Goal: Task Accomplishment & Management: Complete application form

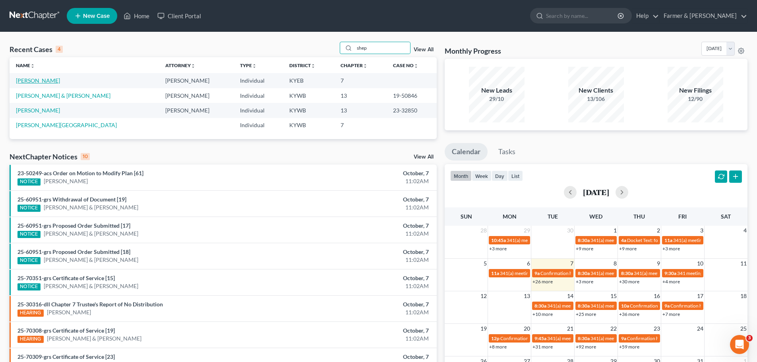
type input "shep"
click at [47, 81] on link "[PERSON_NAME]" at bounding box center [38, 80] width 44 height 7
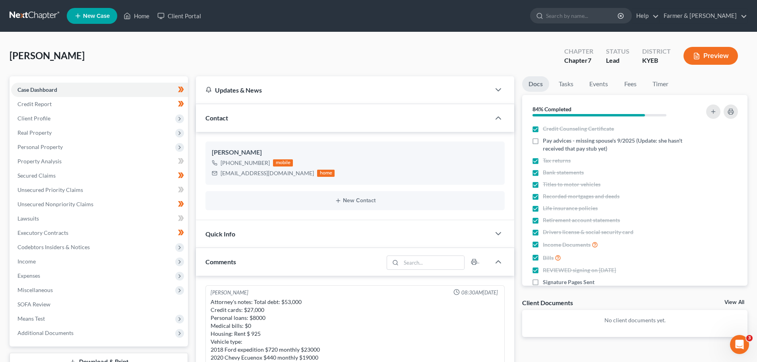
scroll to position [221, 0]
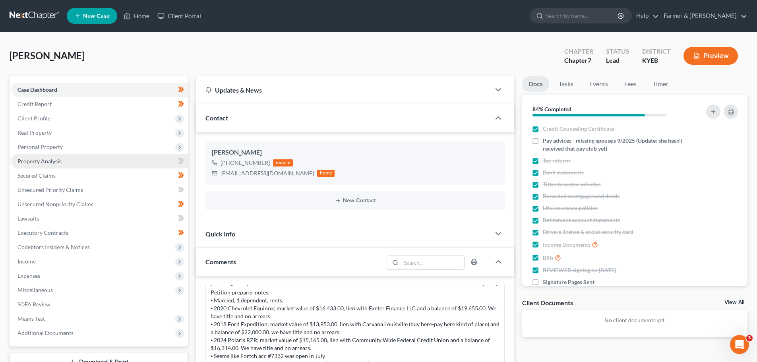
click at [43, 165] on link "Property Analysis" at bounding box center [99, 161] width 177 height 14
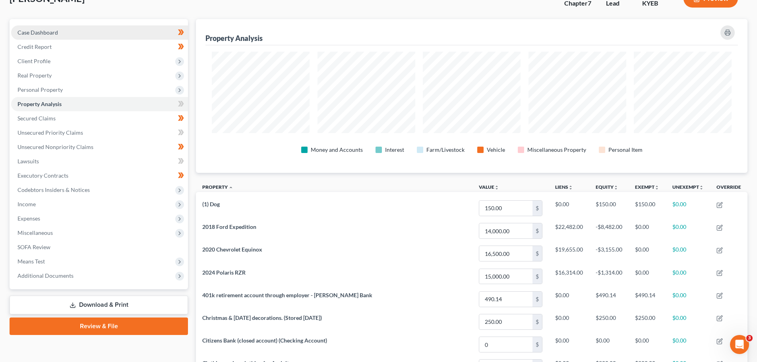
scroll to position [39, 0]
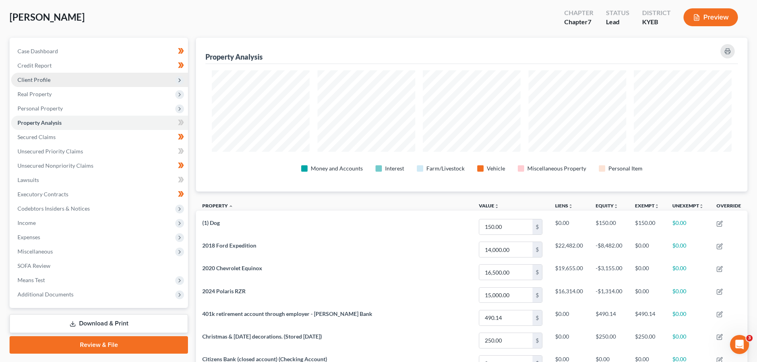
click at [50, 77] on span "Client Profile" at bounding box center [99, 80] width 177 height 14
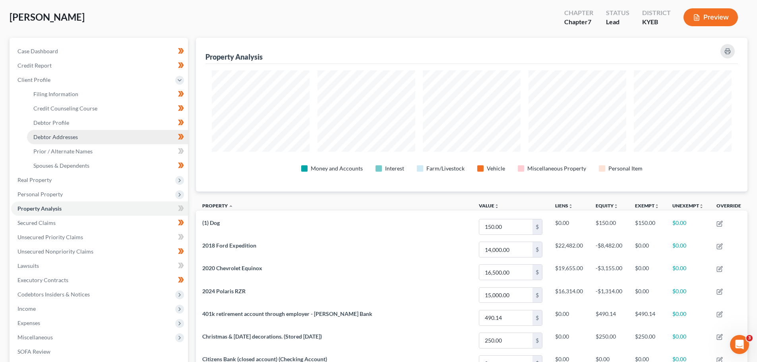
click at [59, 137] on span "Debtor Addresses" at bounding box center [55, 137] width 45 height 7
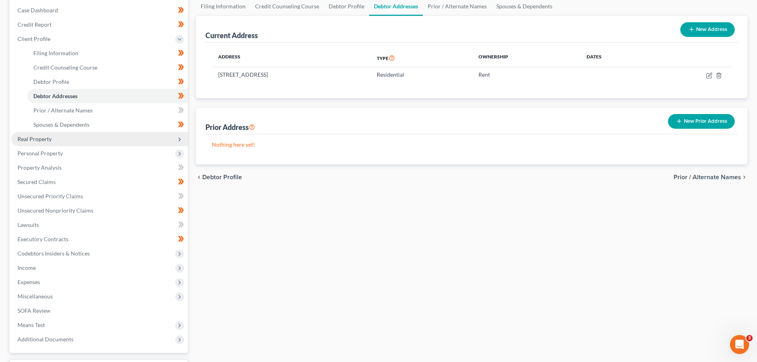
scroll to position [119, 0]
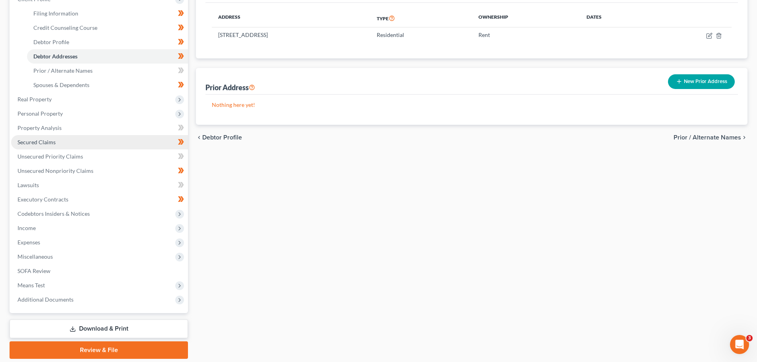
click at [48, 145] on span "Secured Claims" at bounding box center [36, 142] width 38 height 7
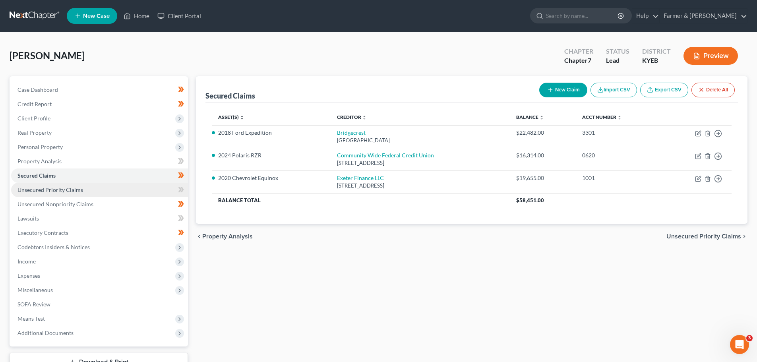
click at [63, 191] on span "Unsecured Priority Claims" at bounding box center [50, 189] width 66 height 7
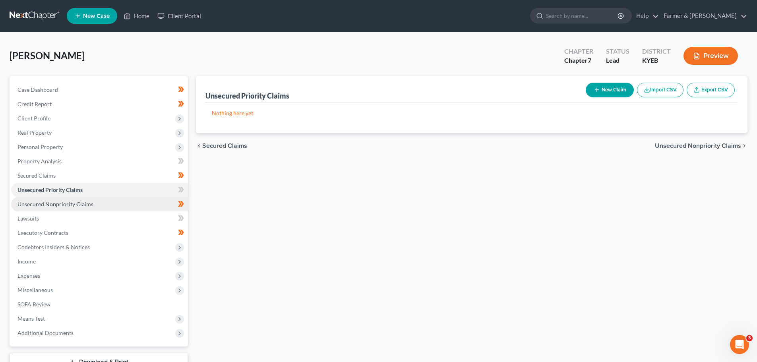
click at [62, 204] on span "Unsecured Nonpriority Claims" at bounding box center [55, 204] width 76 height 7
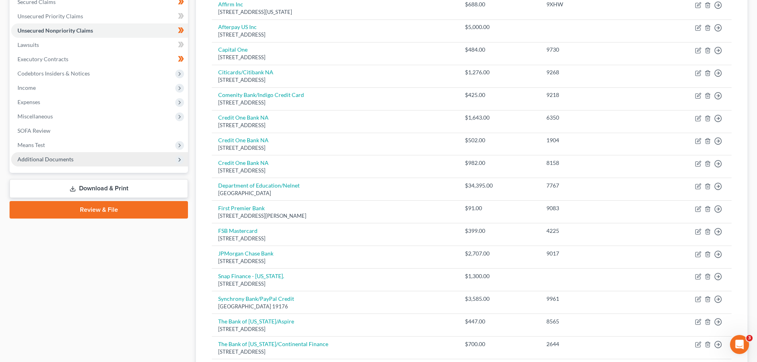
scroll to position [159, 0]
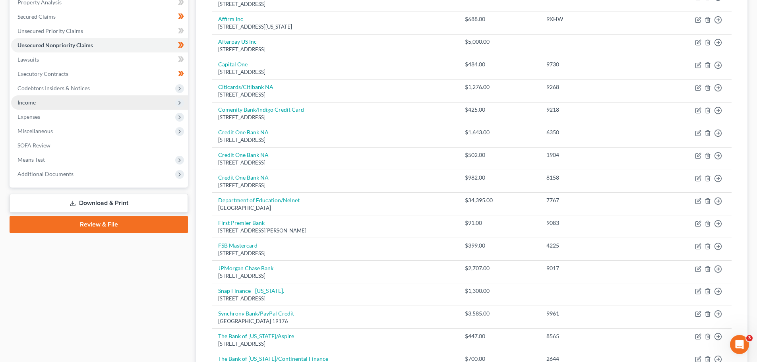
click at [35, 99] on span "Income" at bounding box center [26, 102] width 18 height 7
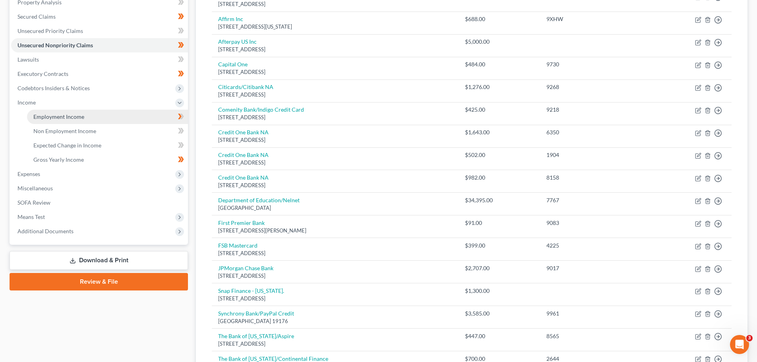
click at [54, 118] on span "Employment Income" at bounding box center [58, 116] width 51 height 7
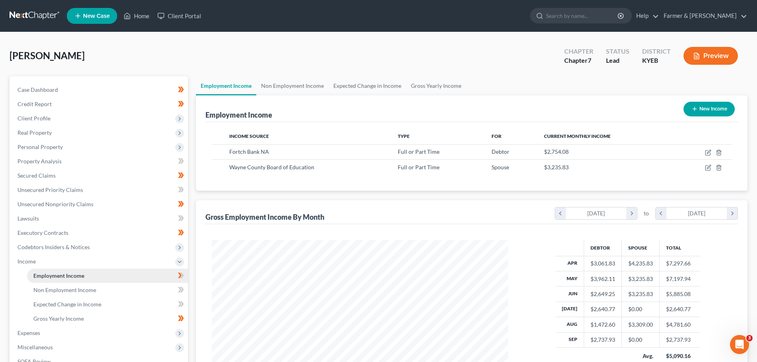
scroll to position [148, 312]
click at [37, 120] on span "Client Profile" at bounding box center [33, 118] width 33 height 7
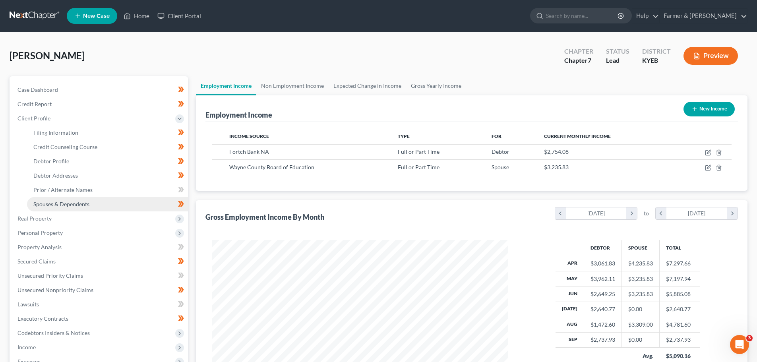
click at [76, 202] on span "Spouses & Dependents" at bounding box center [61, 204] width 56 height 7
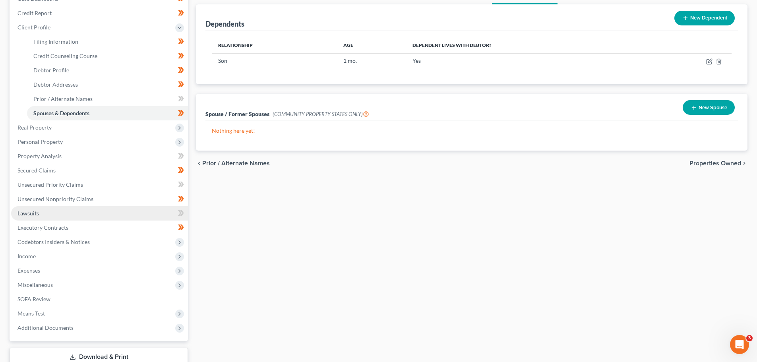
scroll to position [119, 0]
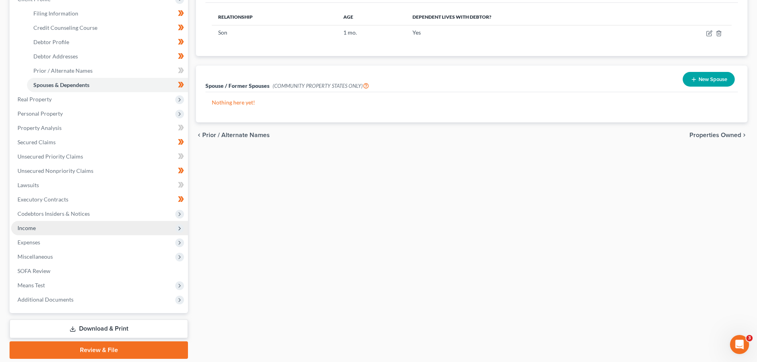
click at [65, 228] on span "Income" at bounding box center [99, 228] width 177 height 14
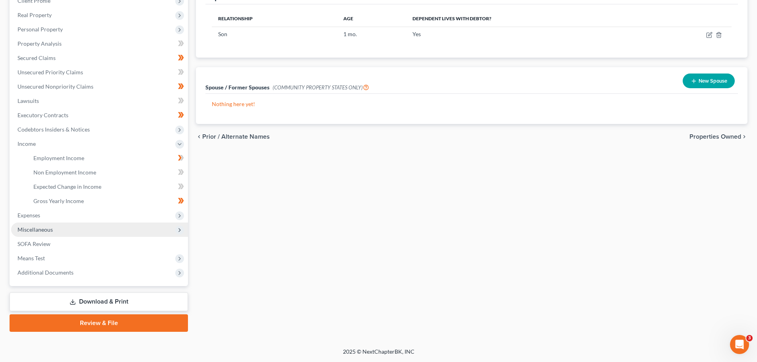
scroll to position [118, 0]
click at [59, 225] on span "Miscellaneous" at bounding box center [99, 230] width 177 height 14
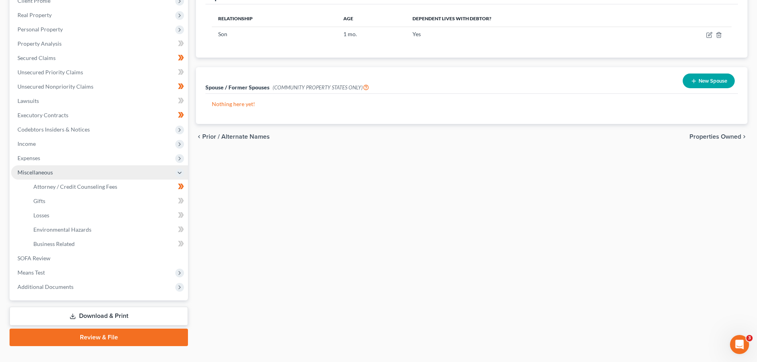
scroll to position [119, 0]
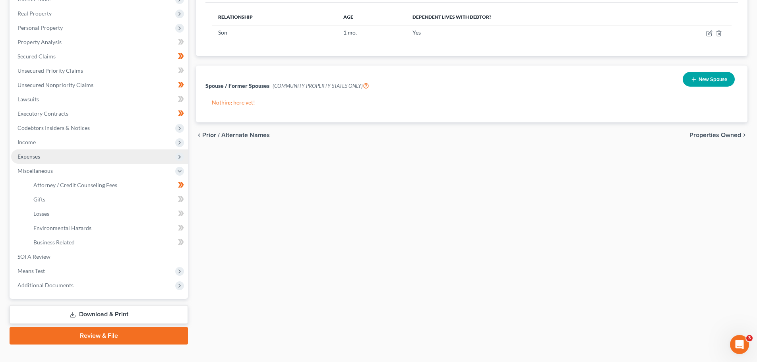
click at [54, 161] on span "Expenses" at bounding box center [99, 156] width 177 height 14
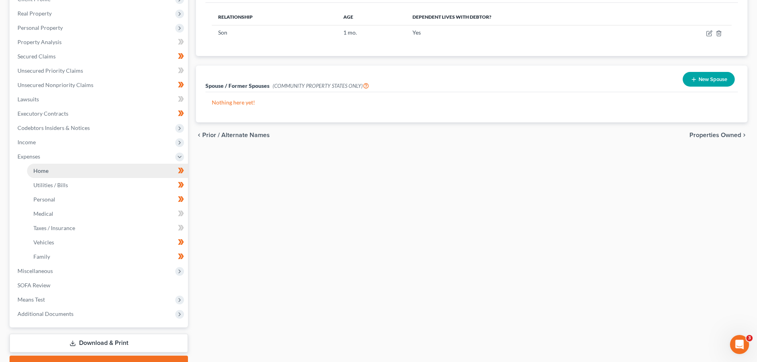
click at [60, 173] on link "Home" at bounding box center [107, 171] width 161 height 14
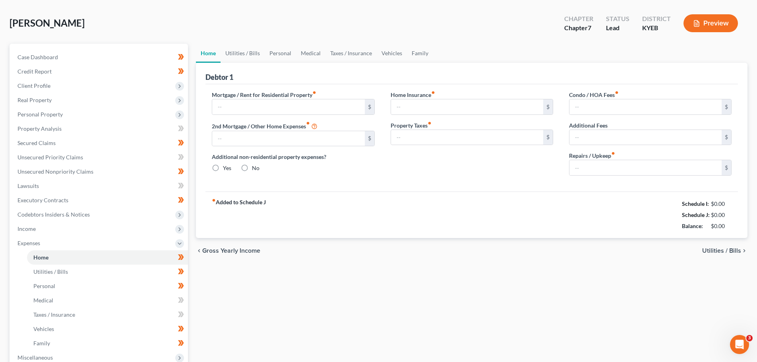
type input "925.00"
type input "0.00"
radio input "true"
type input "0.00"
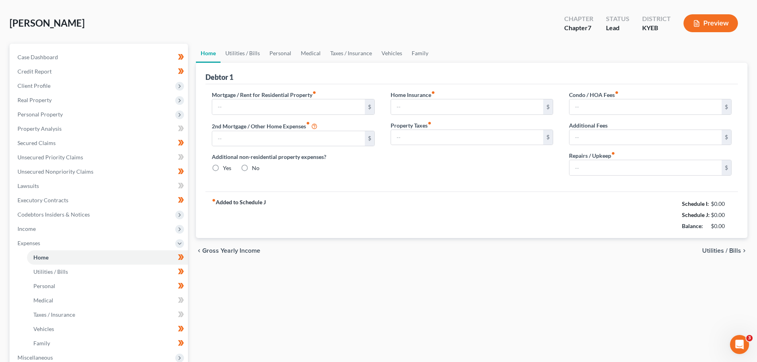
type input "0.00"
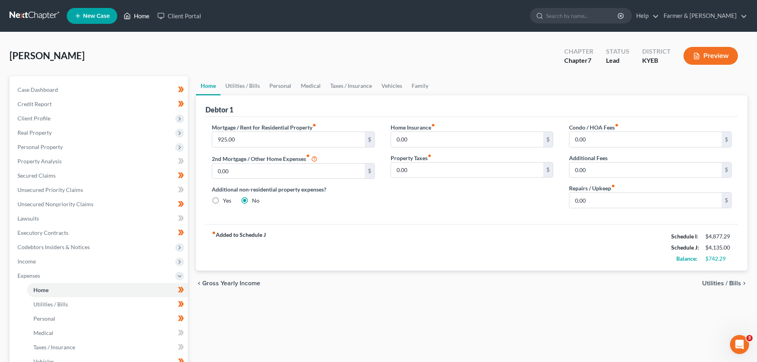
click at [142, 17] on link "Home" at bounding box center [137, 16] width 34 height 14
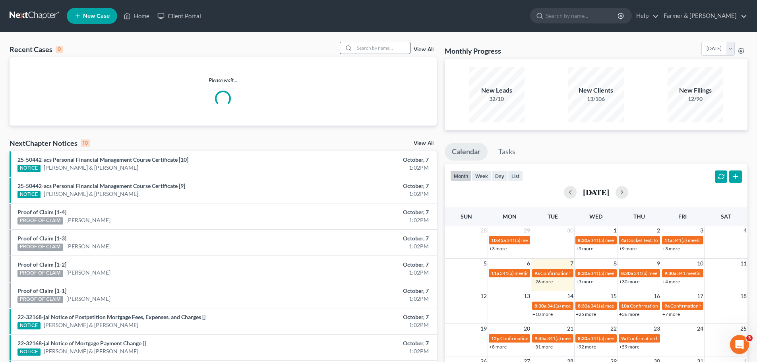
click at [368, 52] on input "search" at bounding box center [382, 48] width 56 height 12
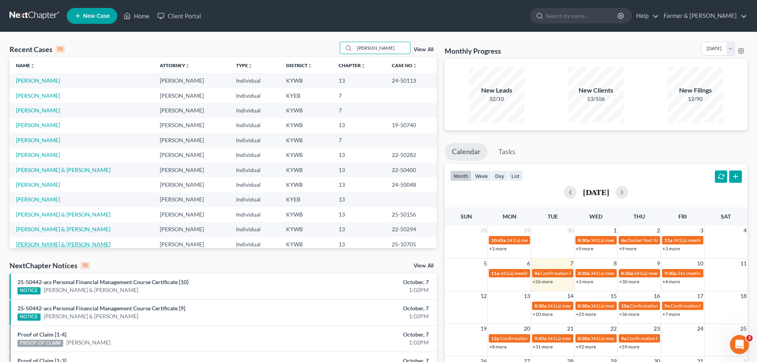
type input "[PERSON_NAME]"
click at [45, 242] on link "[PERSON_NAME] & [PERSON_NAME]" at bounding box center [63, 244] width 95 height 7
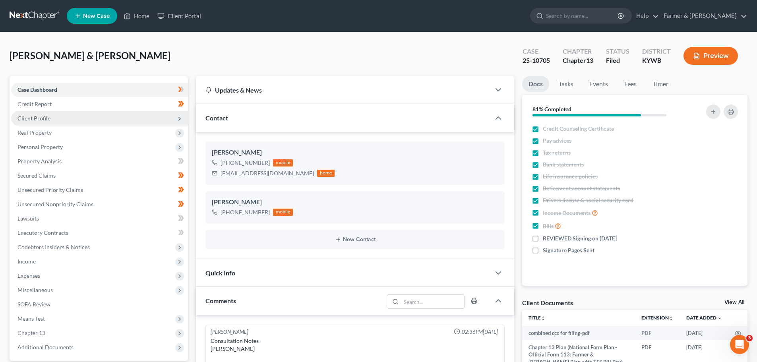
click at [45, 122] on span "Client Profile" at bounding box center [99, 118] width 177 height 14
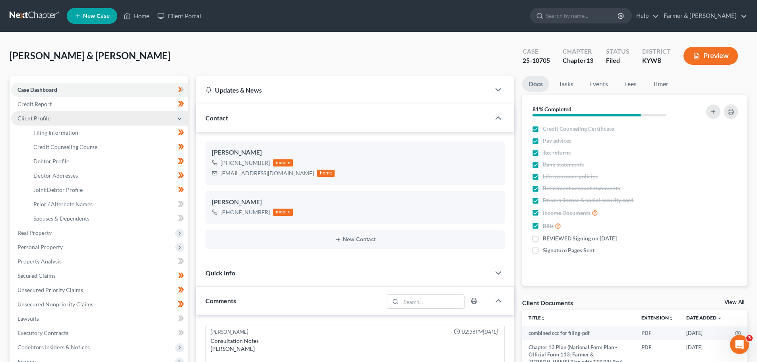
scroll to position [274, 0]
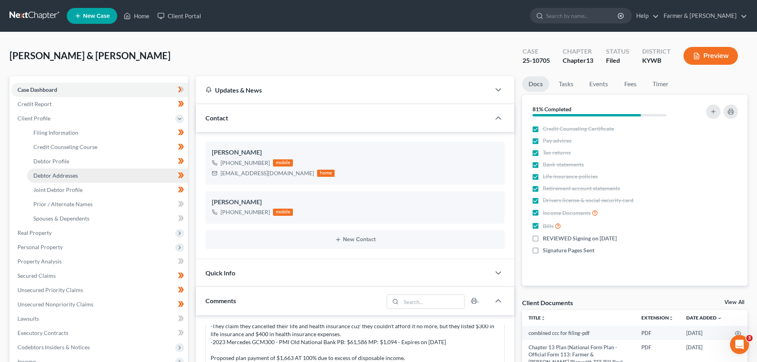
click at [52, 175] on span "Debtor Addresses" at bounding box center [55, 175] width 45 height 7
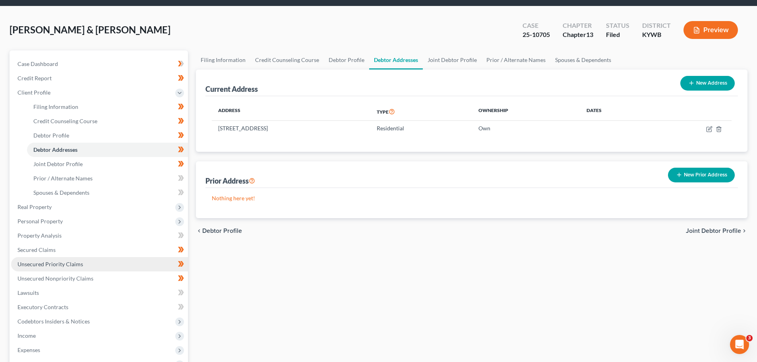
scroll to position [40, 0]
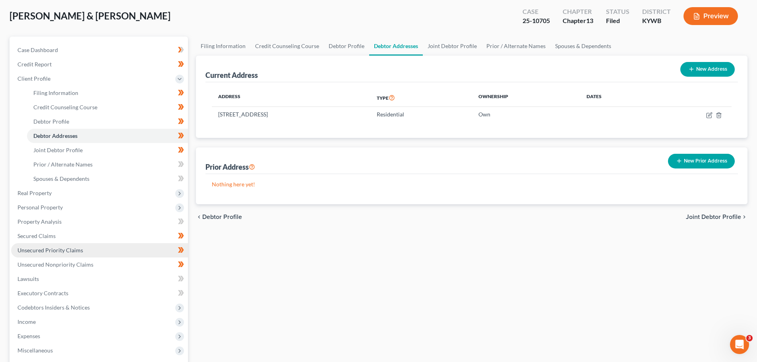
click at [58, 252] on span "Unsecured Priority Claims" at bounding box center [50, 250] width 66 height 7
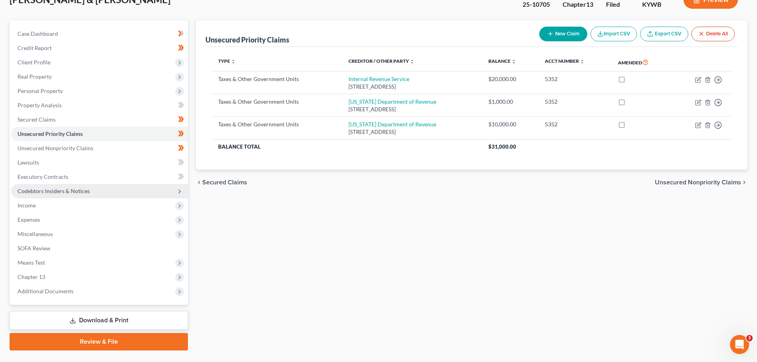
scroll to position [75, 0]
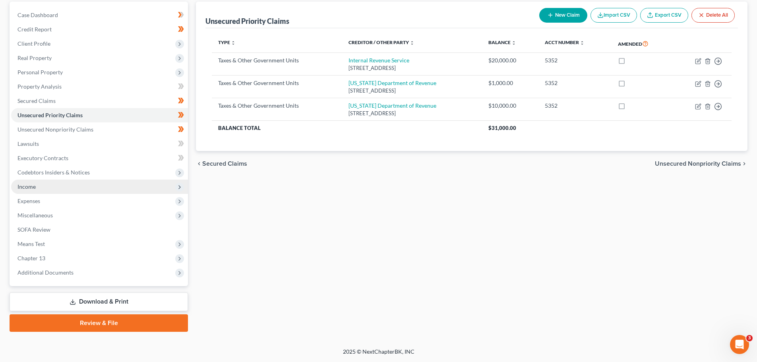
drag, startPoint x: 47, startPoint y: 181, endPoint x: 45, endPoint y: 187, distance: 6.6
click at [47, 181] on span "Income" at bounding box center [99, 187] width 177 height 14
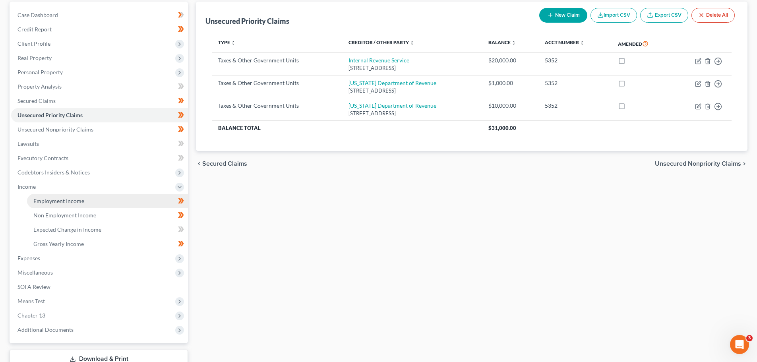
click at [52, 207] on link "Employment Income" at bounding box center [107, 201] width 161 height 14
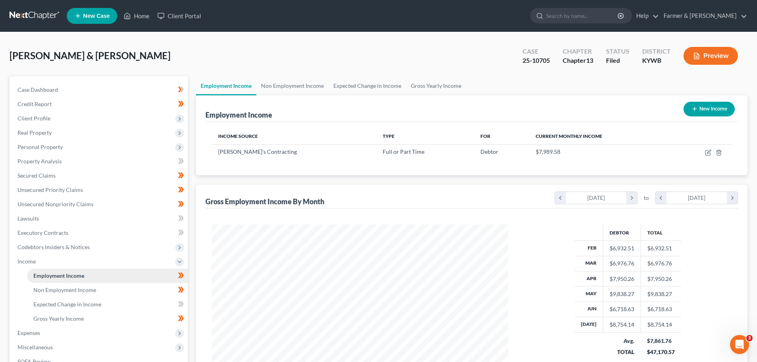
scroll to position [148, 312]
click at [70, 290] on span "Non Employment Income" at bounding box center [64, 289] width 63 height 7
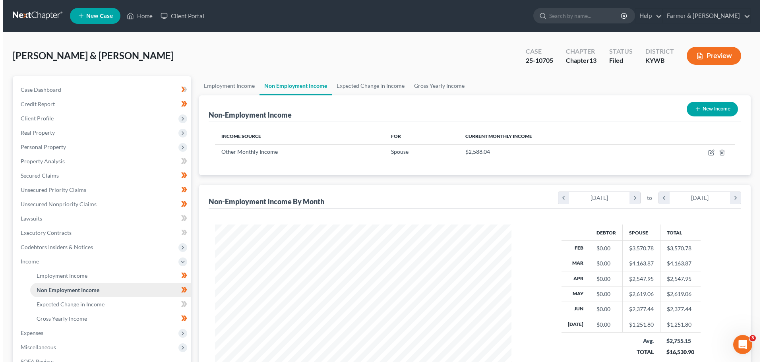
scroll to position [148, 312]
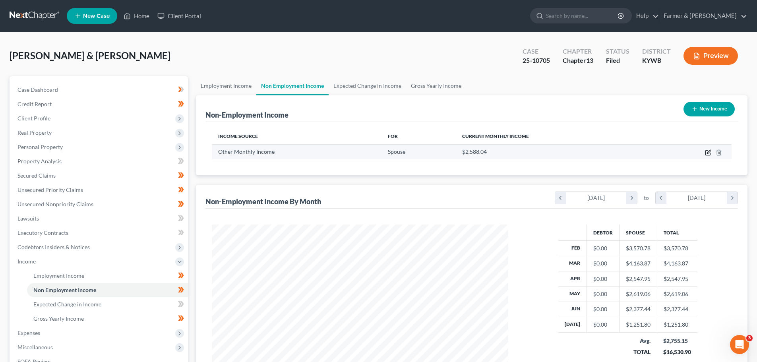
click at [708, 151] on icon "button" at bounding box center [707, 153] width 5 height 5
select select "13"
select select "3"
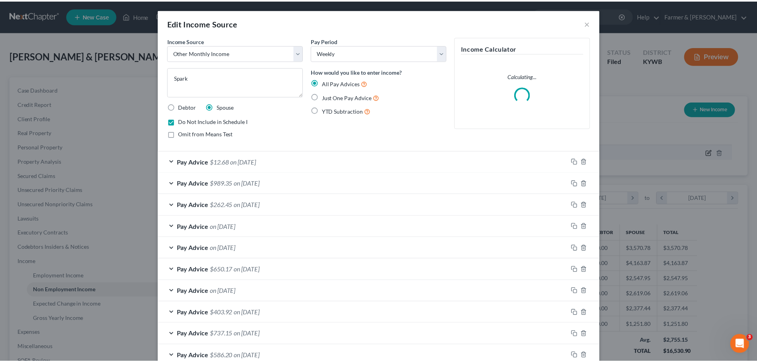
scroll to position [149, 315]
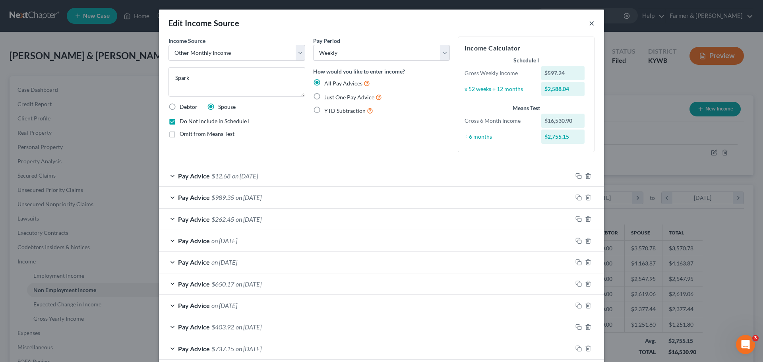
click at [589, 25] on button "×" at bounding box center [592, 23] width 6 height 10
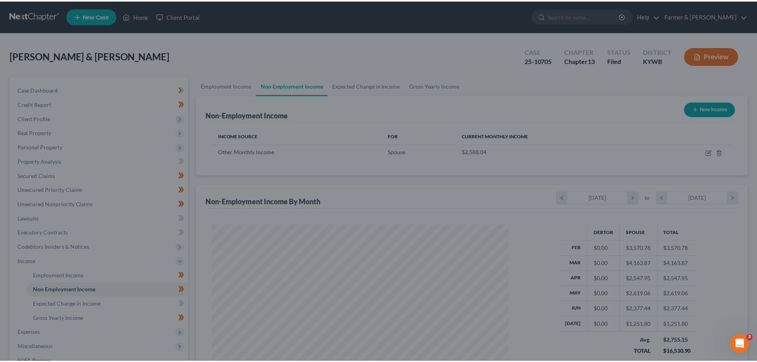
scroll to position [397202, 397037]
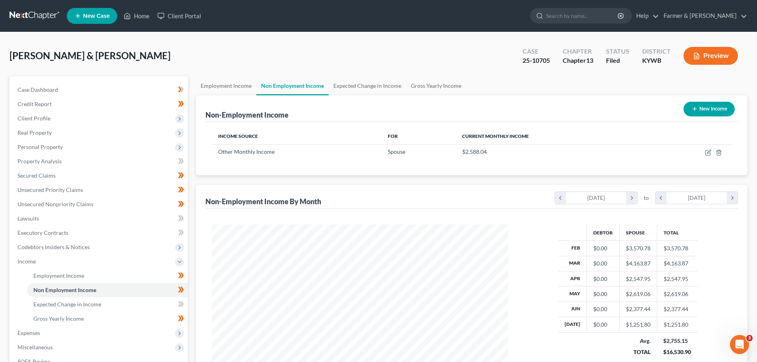
click at [53, 66] on div "[PERSON_NAME] & [PERSON_NAME] Upgraded Case 25-10705 Chapter Chapter 13 Status …" at bounding box center [379, 59] width 738 height 35
click at [46, 175] on span "Secured Claims" at bounding box center [36, 175] width 38 height 7
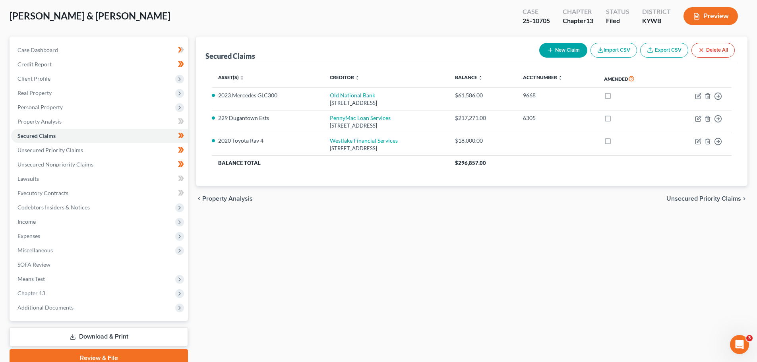
scroll to position [75, 0]
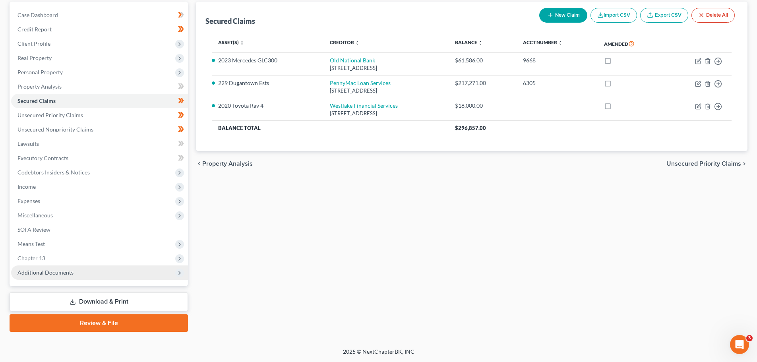
click at [47, 270] on span "Additional Documents" at bounding box center [45, 272] width 56 height 7
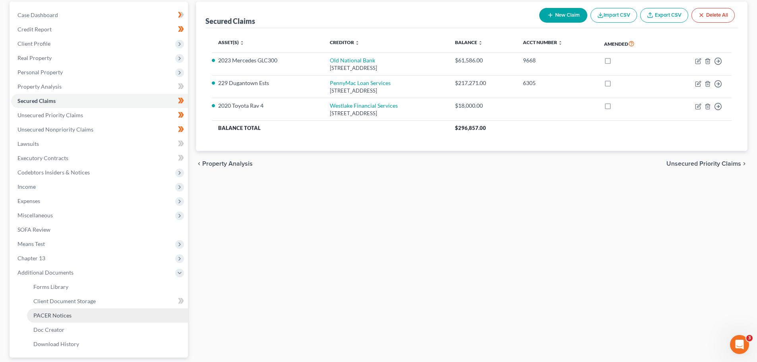
click at [58, 316] on span "PACER Notices" at bounding box center [52, 315] width 38 height 7
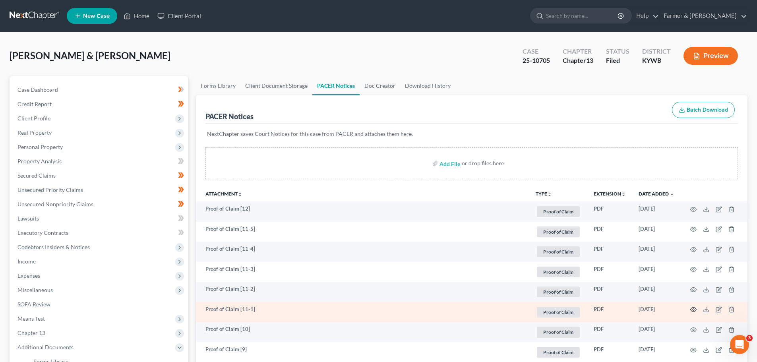
click at [692, 310] on icon "button" at bounding box center [693, 309] width 6 height 6
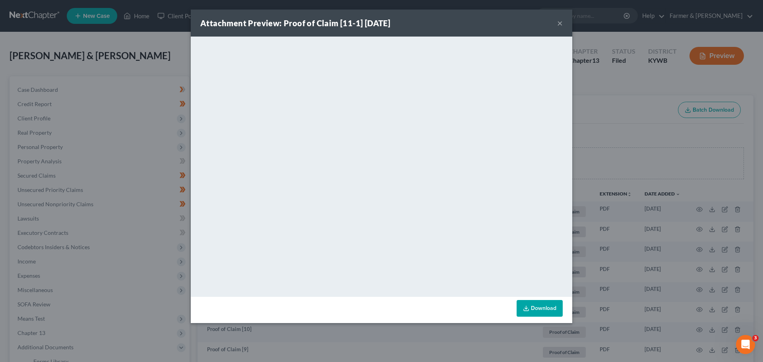
click at [560, 23] on button "×" at bounding box center [560, 23] width 6 height 10
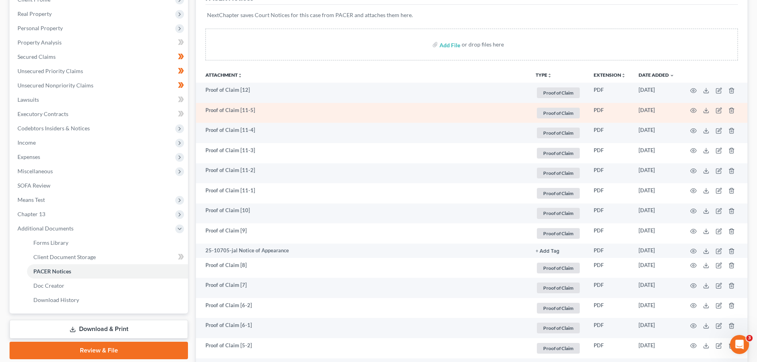
scroll to position [119, 0]
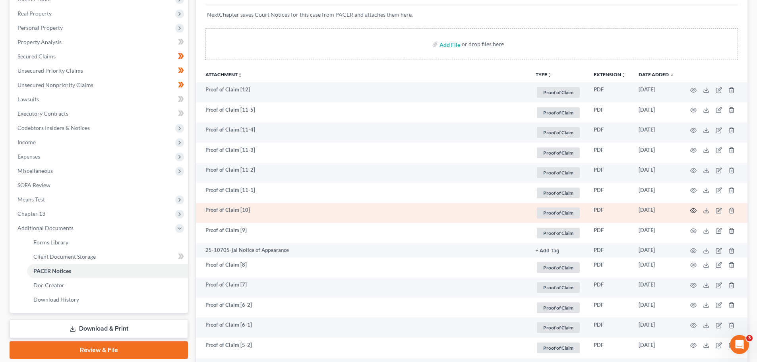
click at [693, 211] on circle "button" at bounding box center [694, 211] width 2 height 2
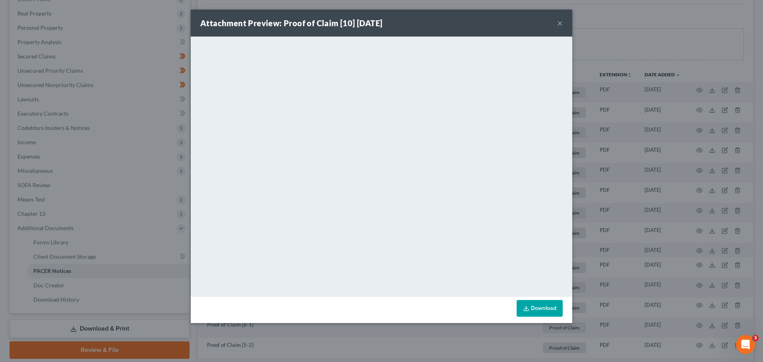
click at [561, 24] on button "×" at bounding box center [560, 23] width 6 height 10
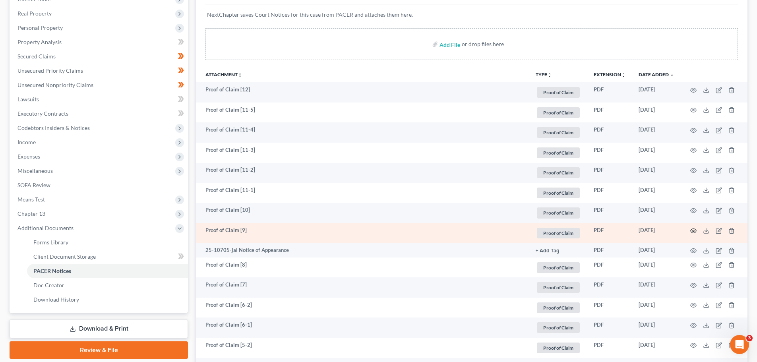
click at [691, 230] on icon "button" at bounding box center [694, 230] width 6 height 4
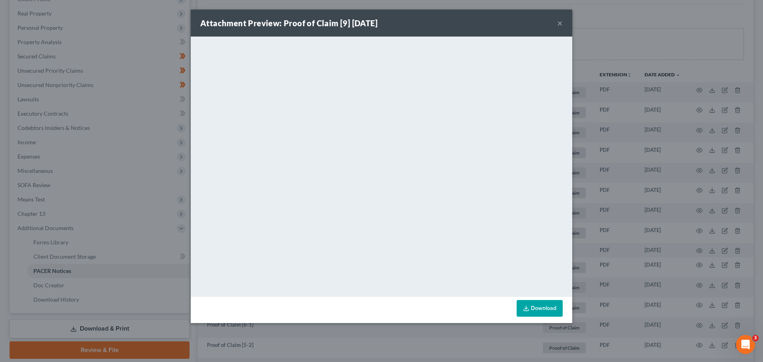
click at [559, 24] on button "×" at bounding box center [560, 23] width 6 height 10
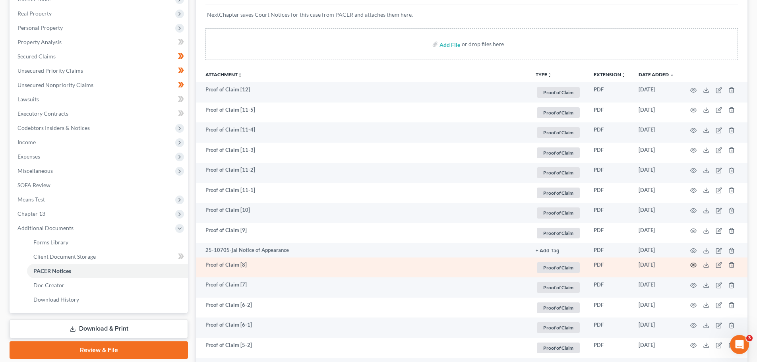
click at [694, 267] on icon "button" at bounding box center [693, 265] width 6 height 6
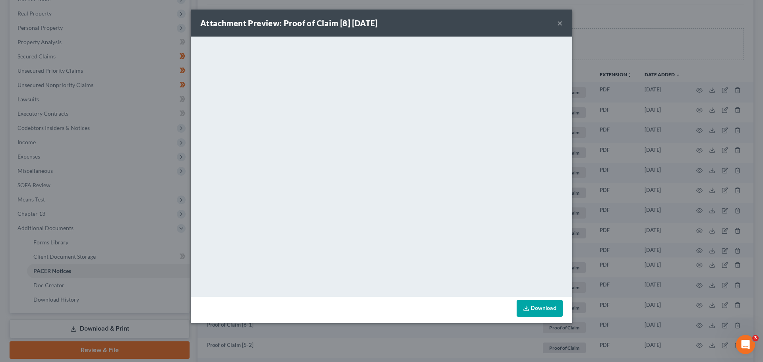
click at [559, 25] on button "×" at bounding box center [560, 23] width 6 height 10
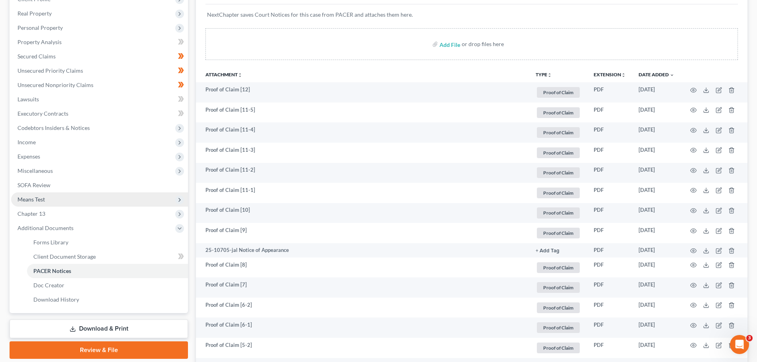
click at [41, 201] on span "Means Test" at bounding box center [30, 199] width 27 height 7
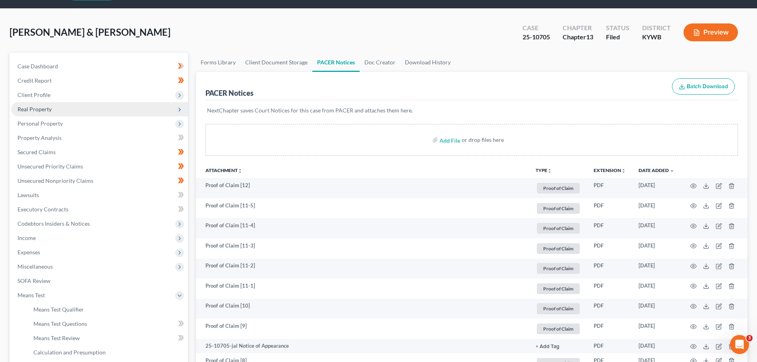
scroll to position [0, 0]
